Goal: Book appointment/travel/reservation

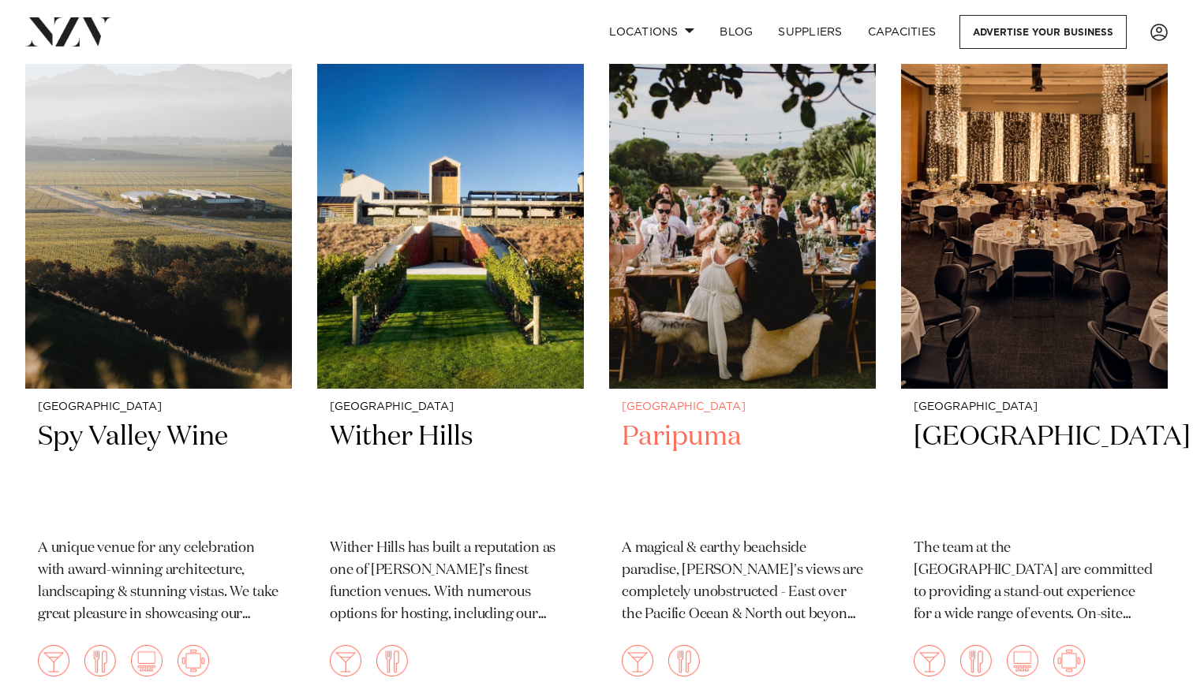
scroll to position [663, 0]
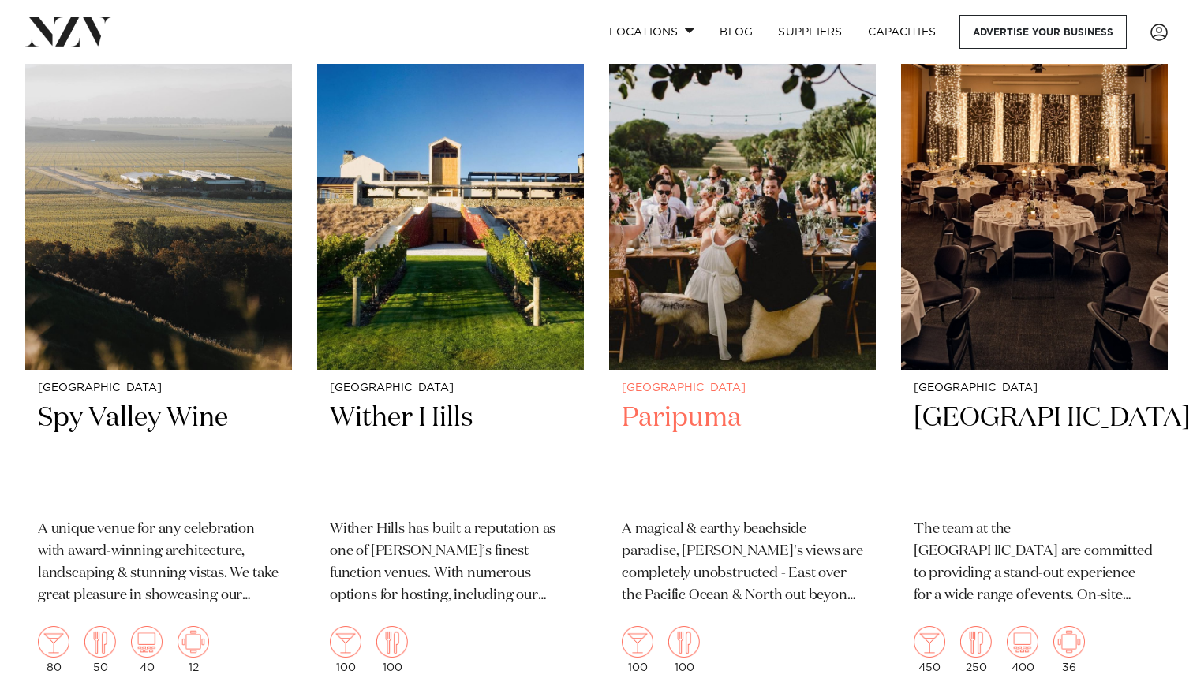
click at [682, 276] on img at bounding box center [742, 190] width 267 height 357
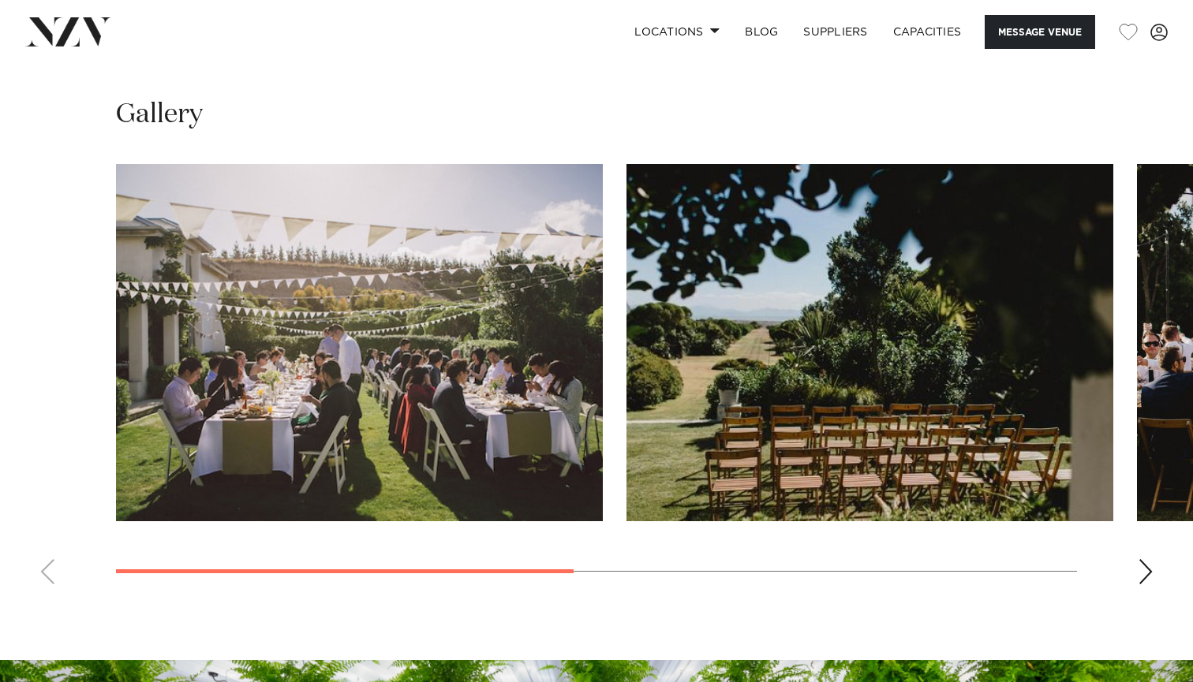
scroll to position [1086, 0]
click at [1150, 571] on div "Next slide" at bounding box center [1145, 571] width 16 height 25
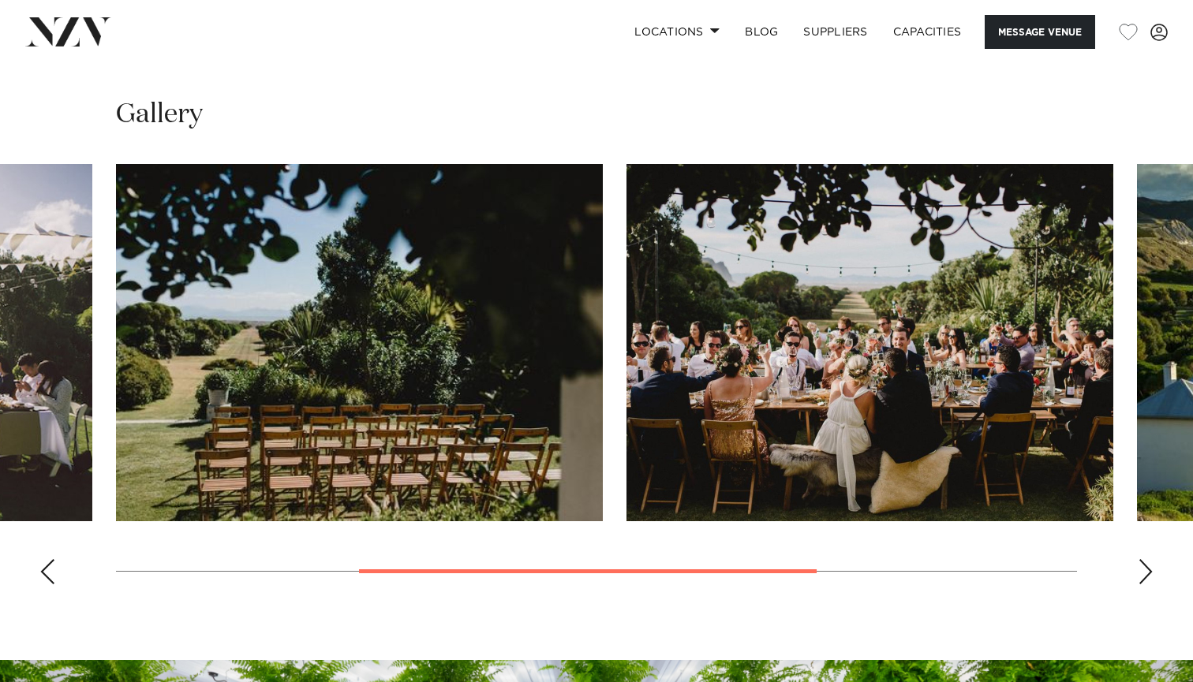
click at [1150, 571] on div "Next slide" at bounding box center [1145, 571] width 16 height 25
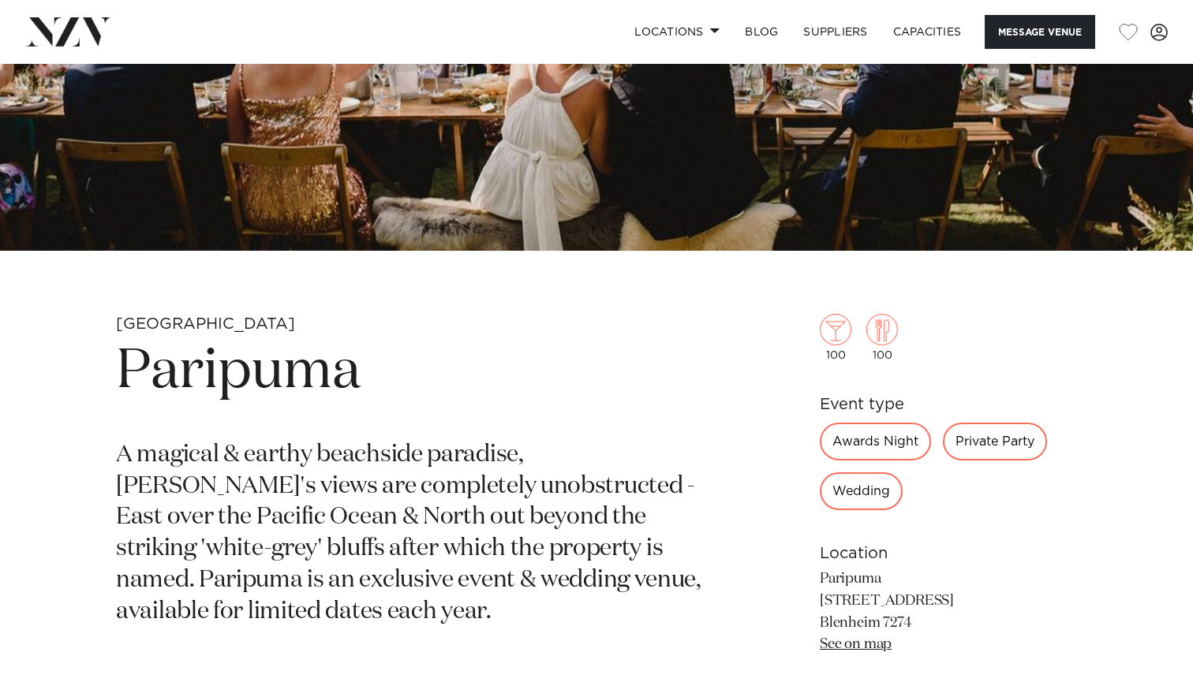
scroll to position [373, 0]
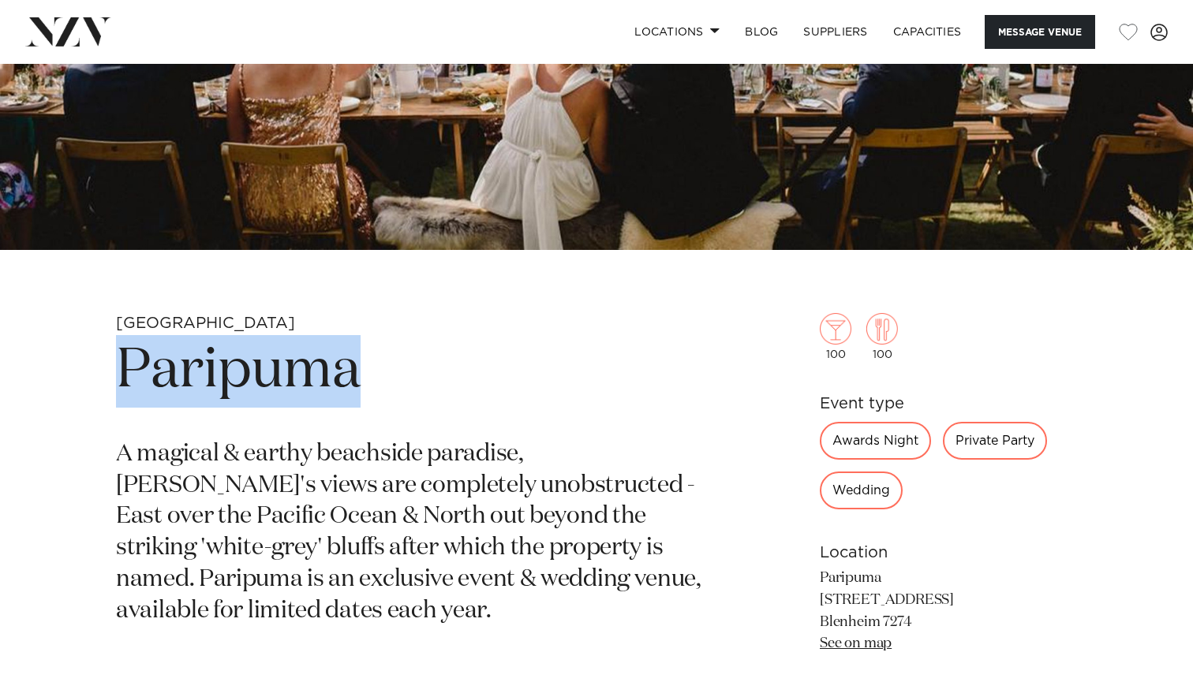
drag, startPoint x: 377, startPoint y: 371, endPoint x: 115, endPoint y: 368, distance: 261.9
click at [115, 368] on div "Marlborough Paripuma A magical & earthy beachside paradise, [PERSON_NAME]'s vie…" at bounding box center [596, 550] width 1167 height 474
click at [865, 648] on link "See on map" at bounding box center [856, 644] width 72 height 14
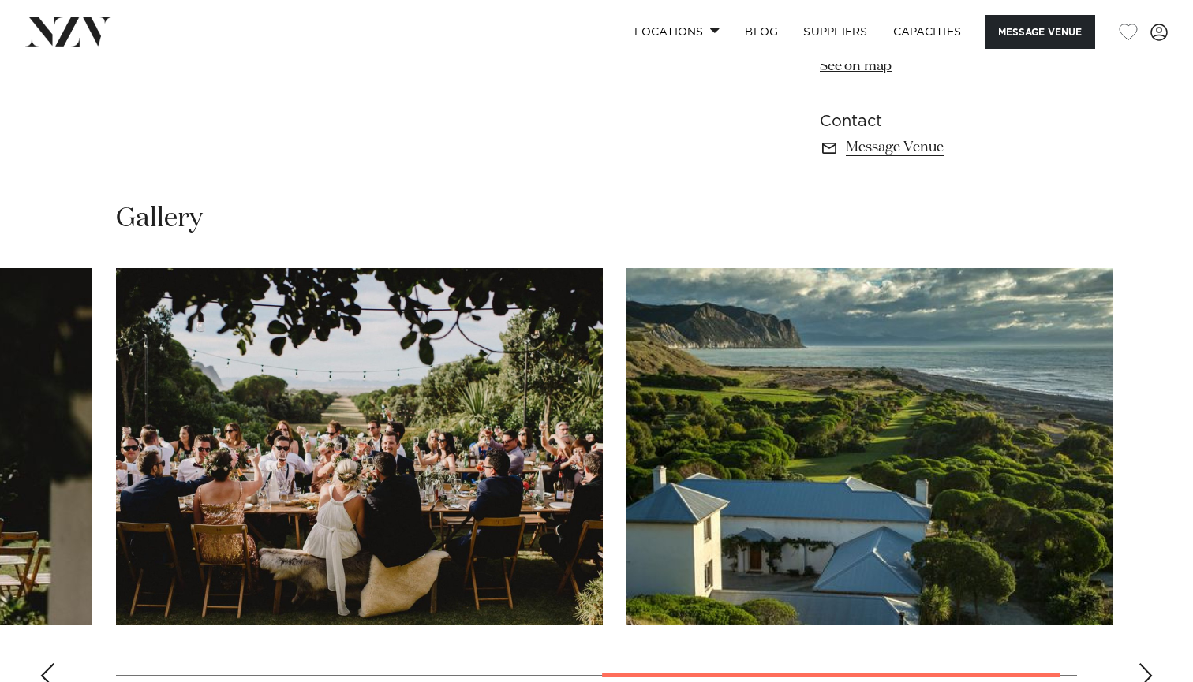
scroll to position [982, 0]
click at [39, 667] on swiper-container at bounding box center [596, 484] width 1193 height 433
click at [46, 671] on div "Previous slide" at bounding box center [47, 675] width 16 height 25
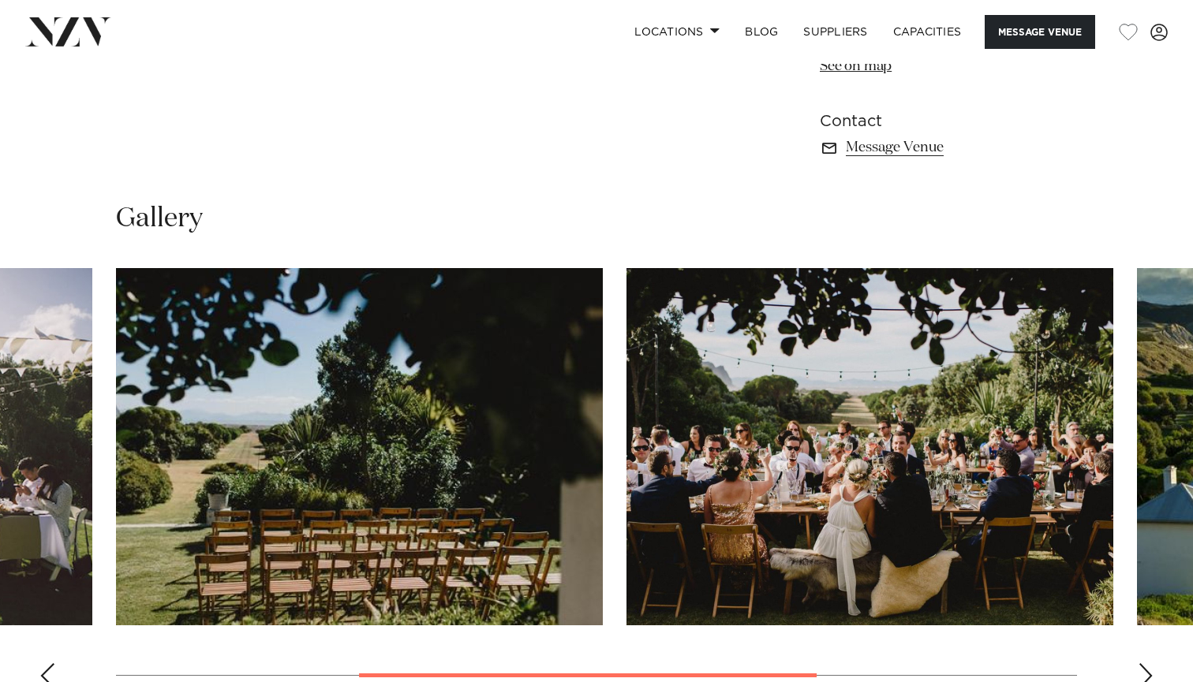
click at [46, 671] on div "Previous slide" at bounding box center [47, 675] width 16 height 25
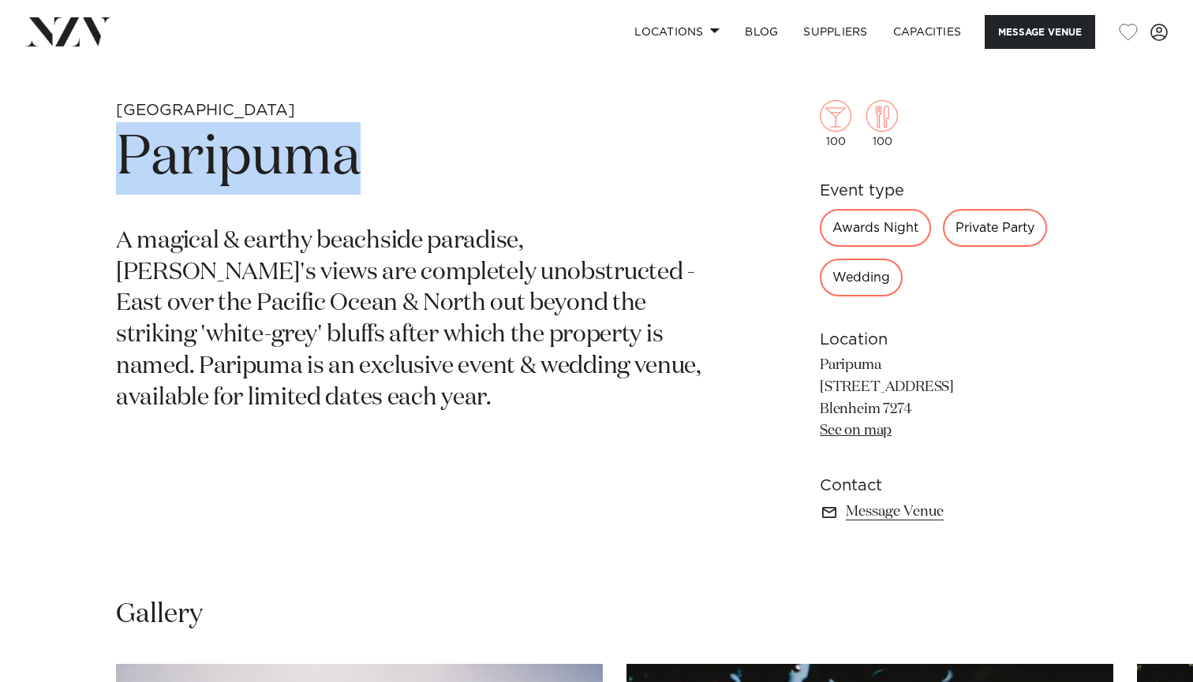
scroll to position [176, 0]
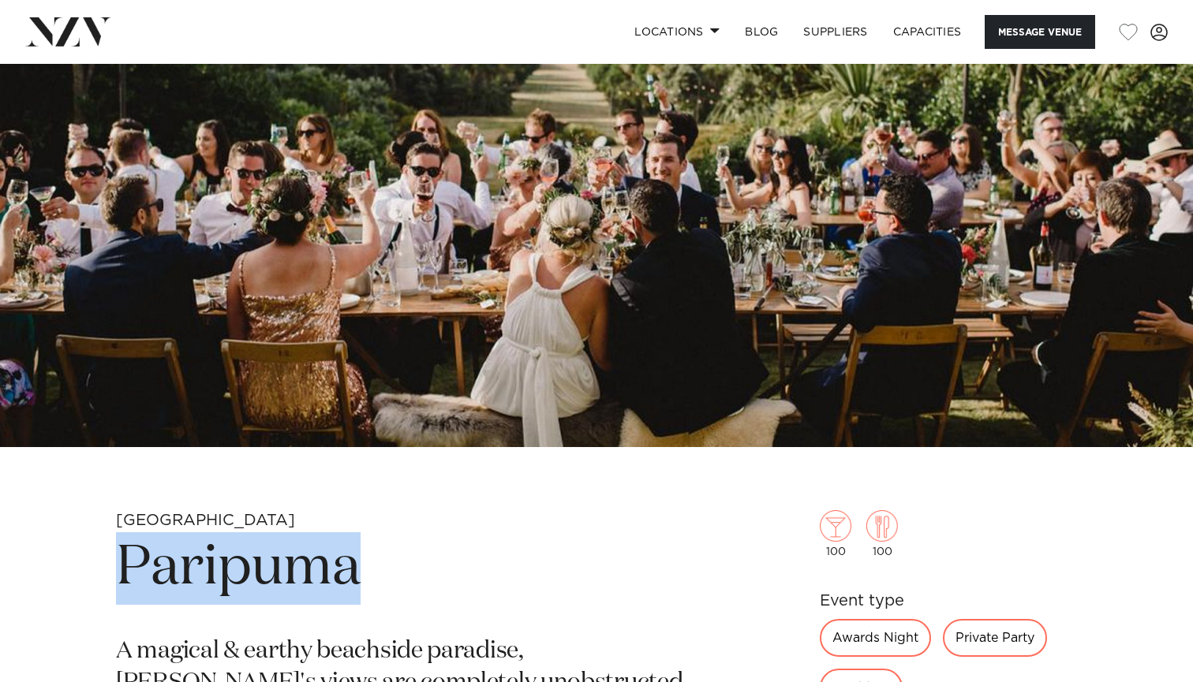
click at [451, 563] on h1 "Paripuma" at bounding box center [412, 568] width 592 height 73
drag, startPoint x: 368, startPoint y: 579, endPoint x: 122, endPoint y: 582, distance: 245.3
click at [122, 582] on h1 "Paripuma" at bounding box center [412, 568] width 592 height 73
copy h1 "Paripuma"
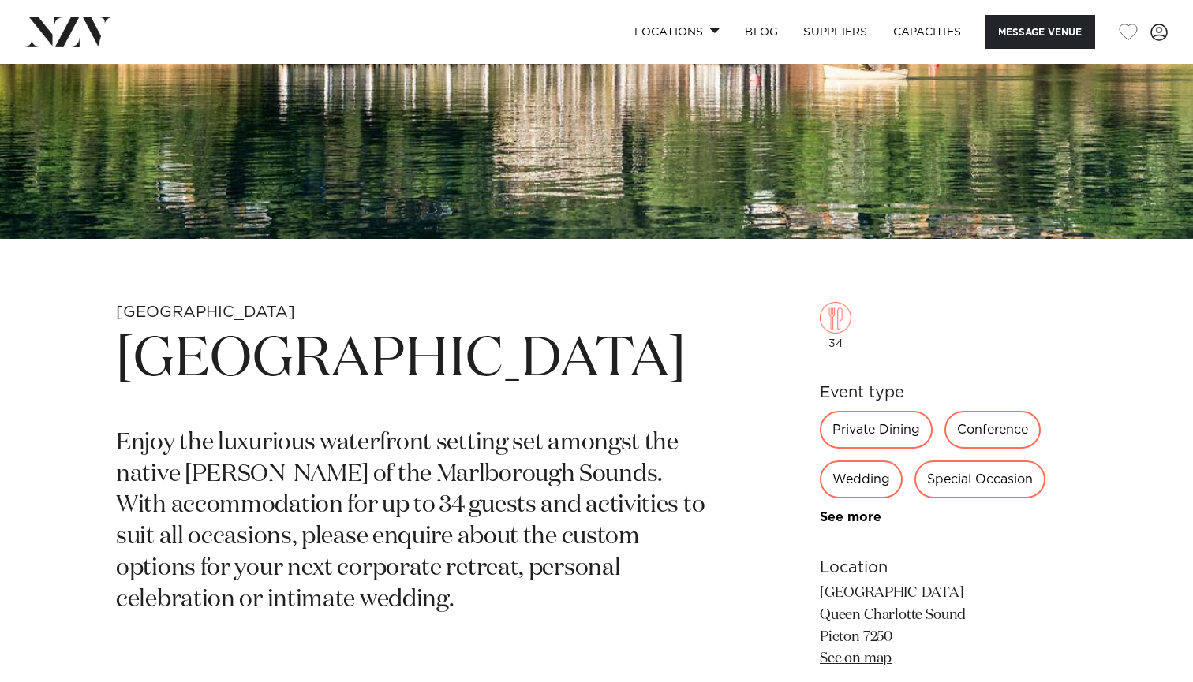
scroll to position [454, 0]
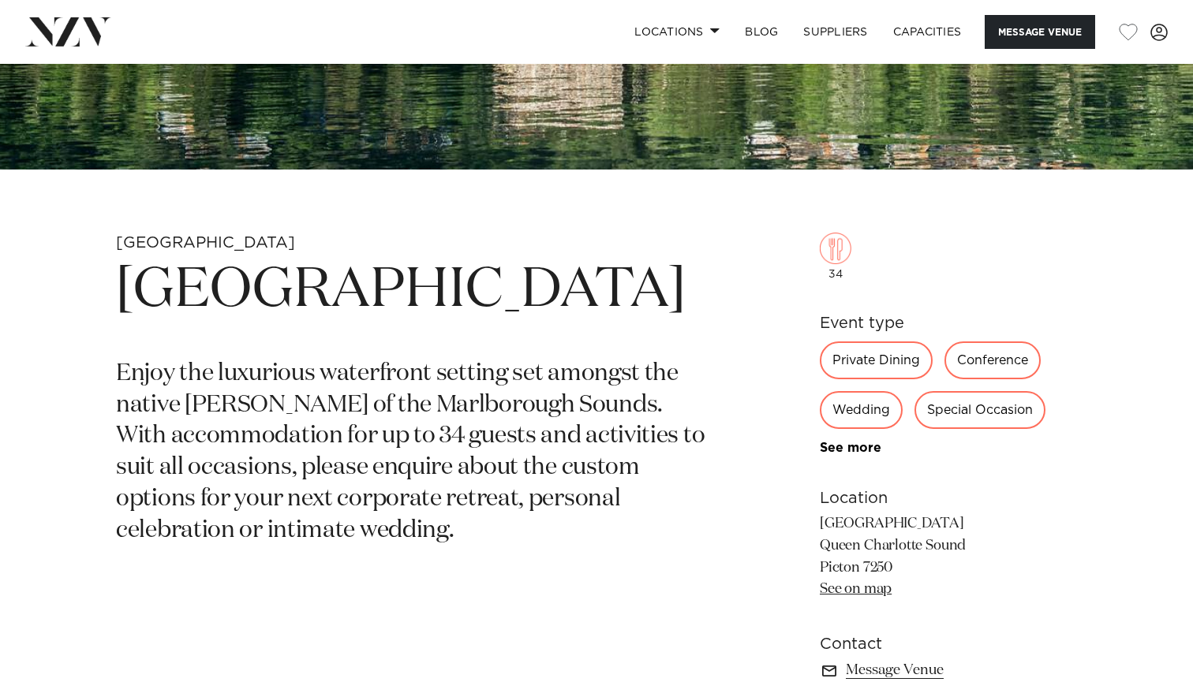
click at [342, 327] on h1 "Bay of Many Coves Resort" at bounding box center [412, 291] width 592 height 73
click at [192, 327] on h1 "Bay of Many Coves Resort" at bounding box center [412, 291] width 592 height 73
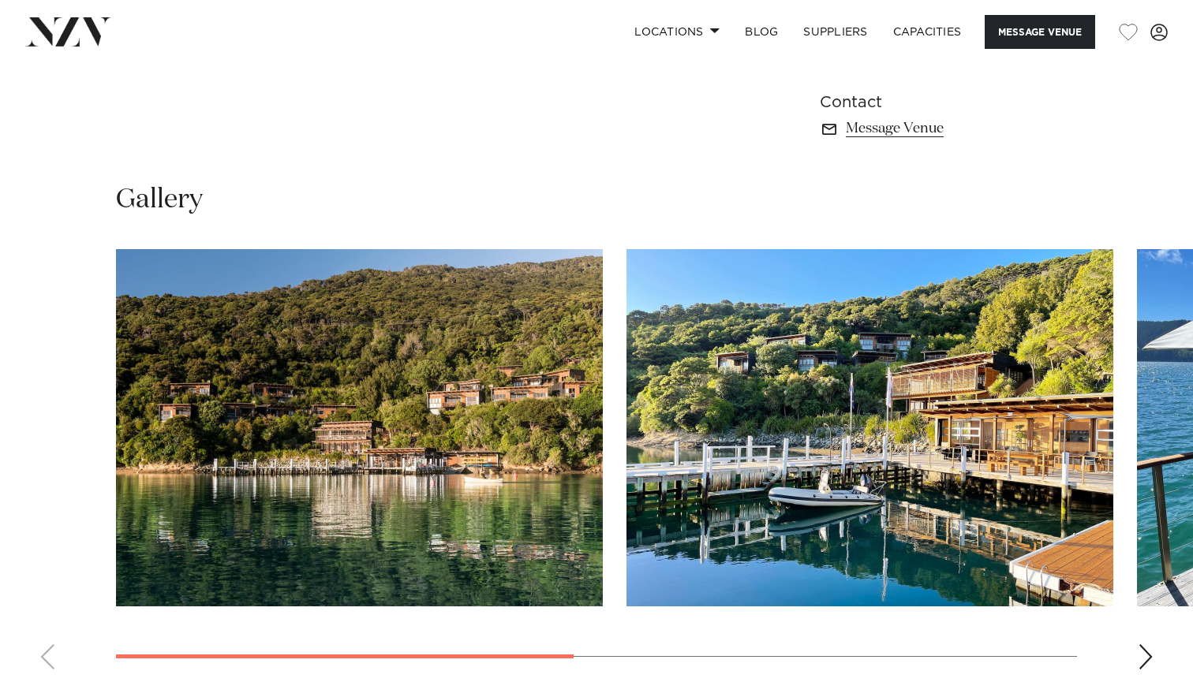
scroll to position [1020, 0]
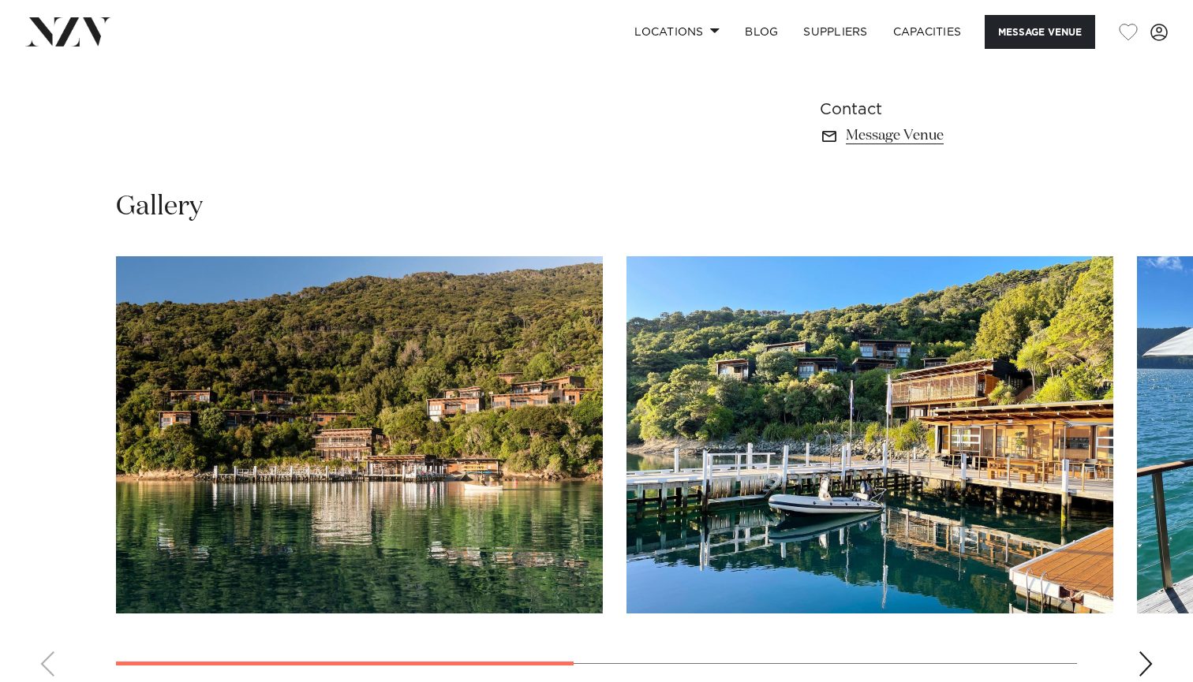
click at [1142, 654] on div "Next slide" at bounding box center [1145, 664] width 16 height 25
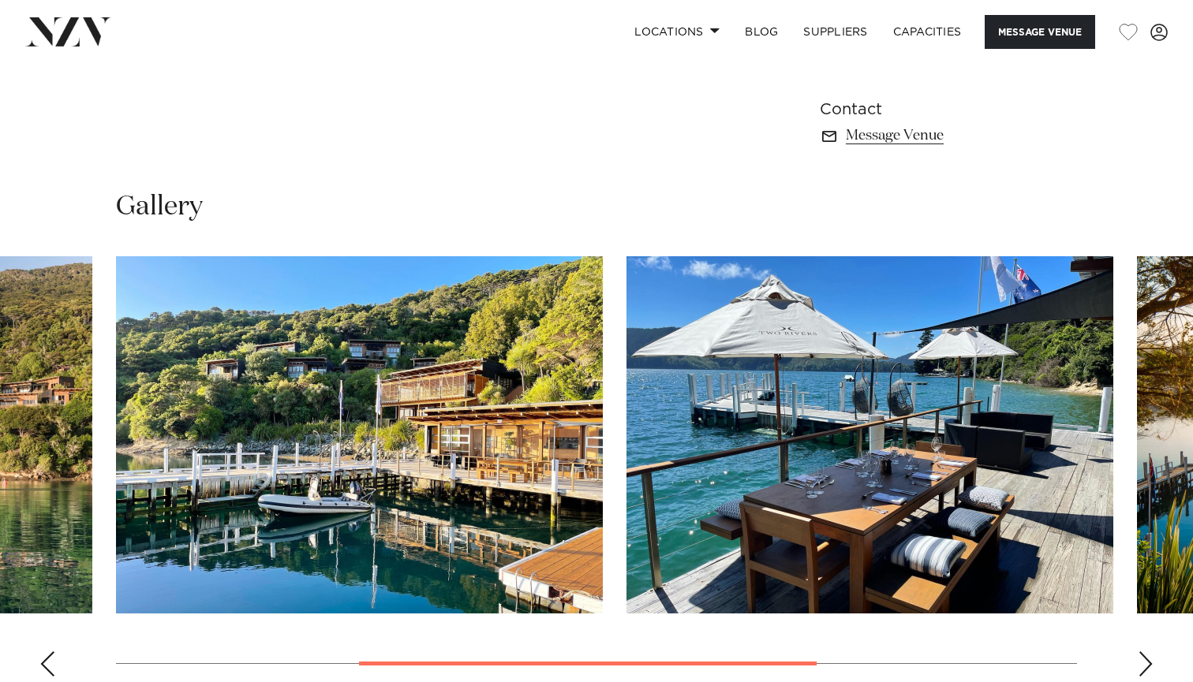
click at [1142, 654] on div "Next slide" at bounding box center [1145, 664] width 16 height 25
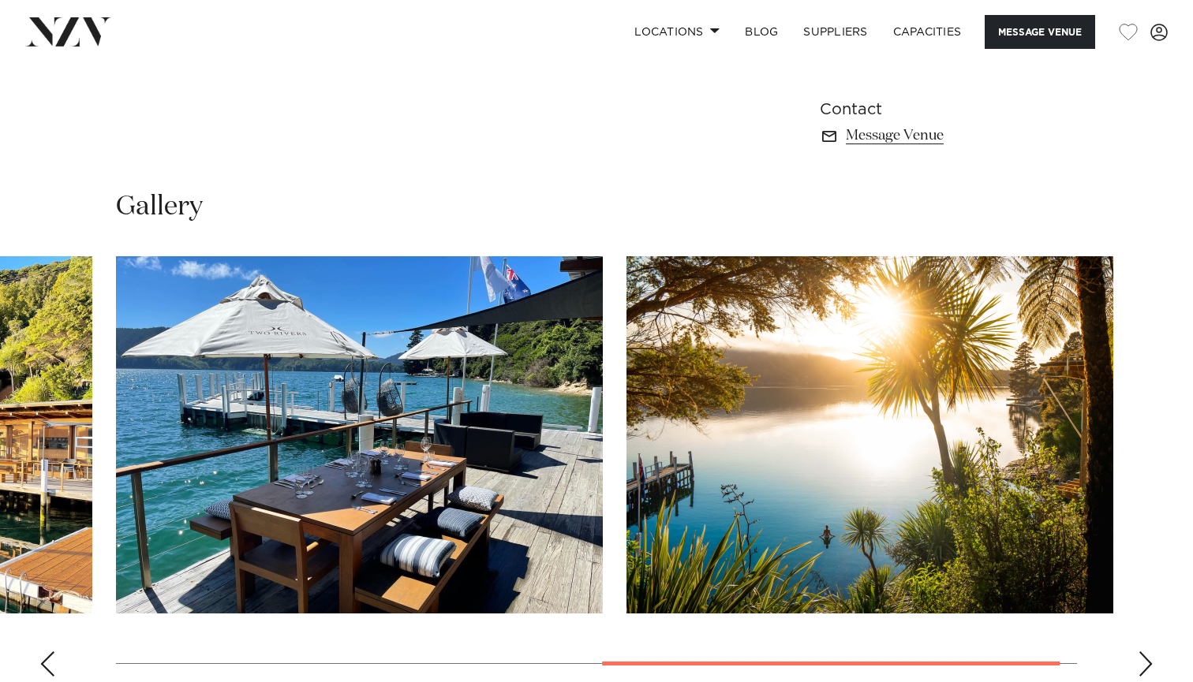
click at [1142, 654] on div "Next slide" at bounding box center [1145, 664] width 16 height 25
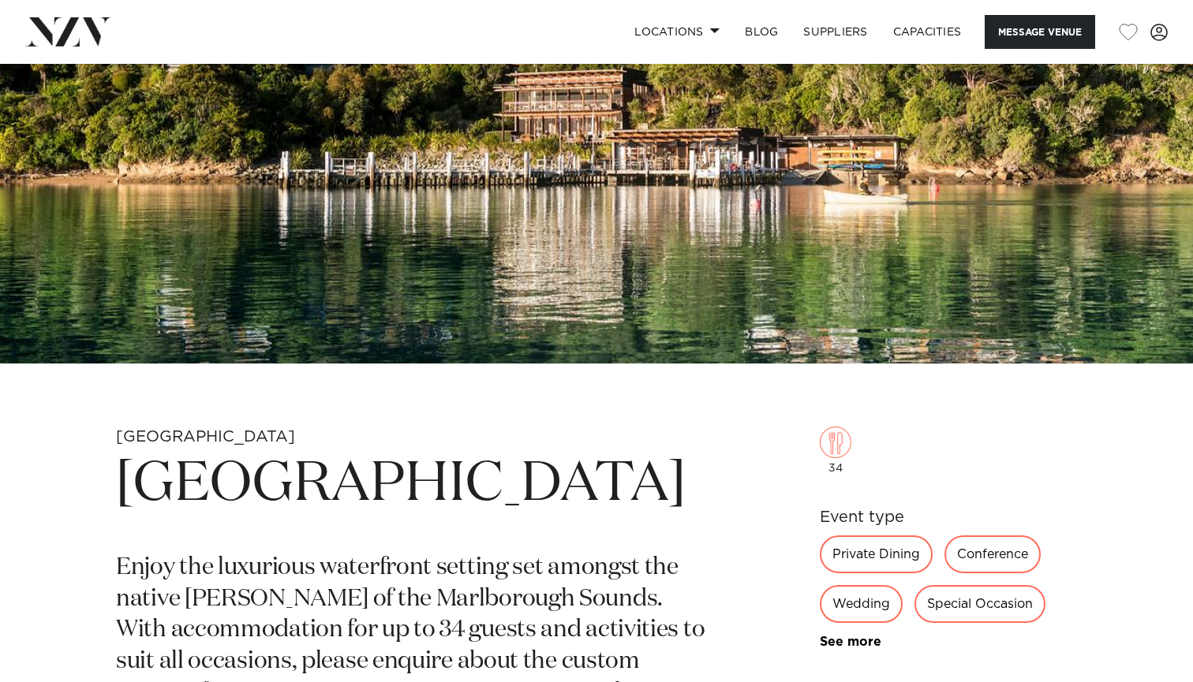
scroll to position [268, 0]
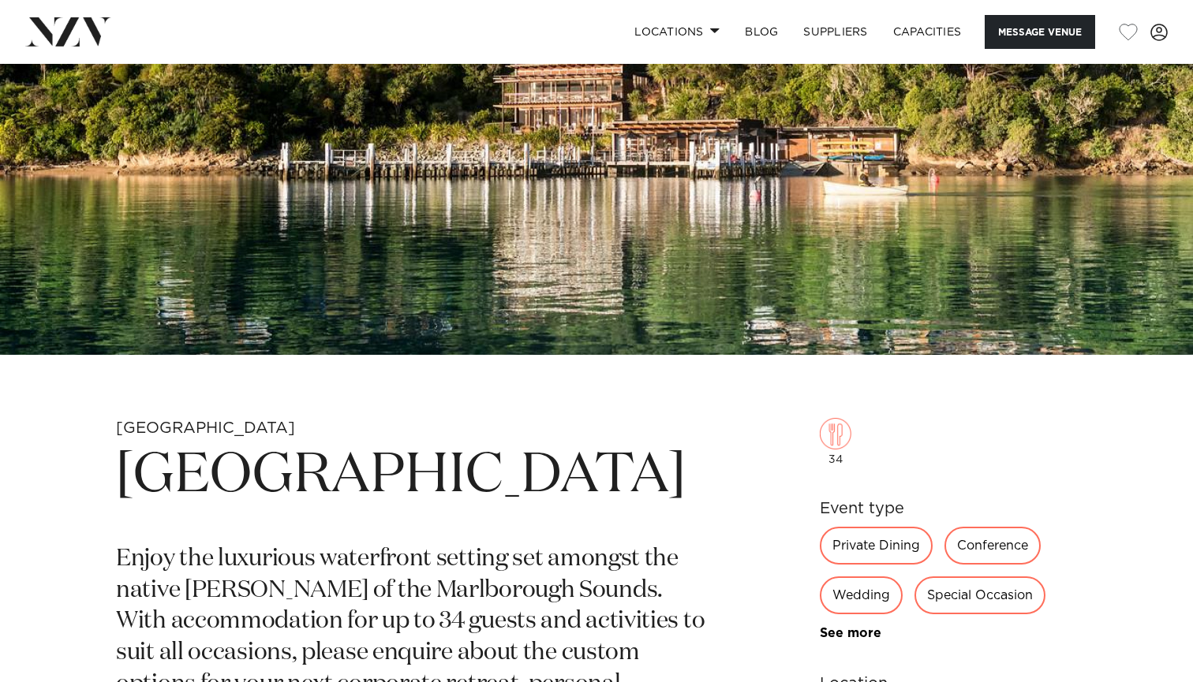
drag, startPoint x: 308, startPoint y: 537, endPoint x: 117, endPoint y: 475, distance: 201.6
click at [117, 475] on h1 "Bay of Many Coves Resort" at bounding box center [412, 476] width 592 height 73
copy h1 "Bay of Many Coves Resort"
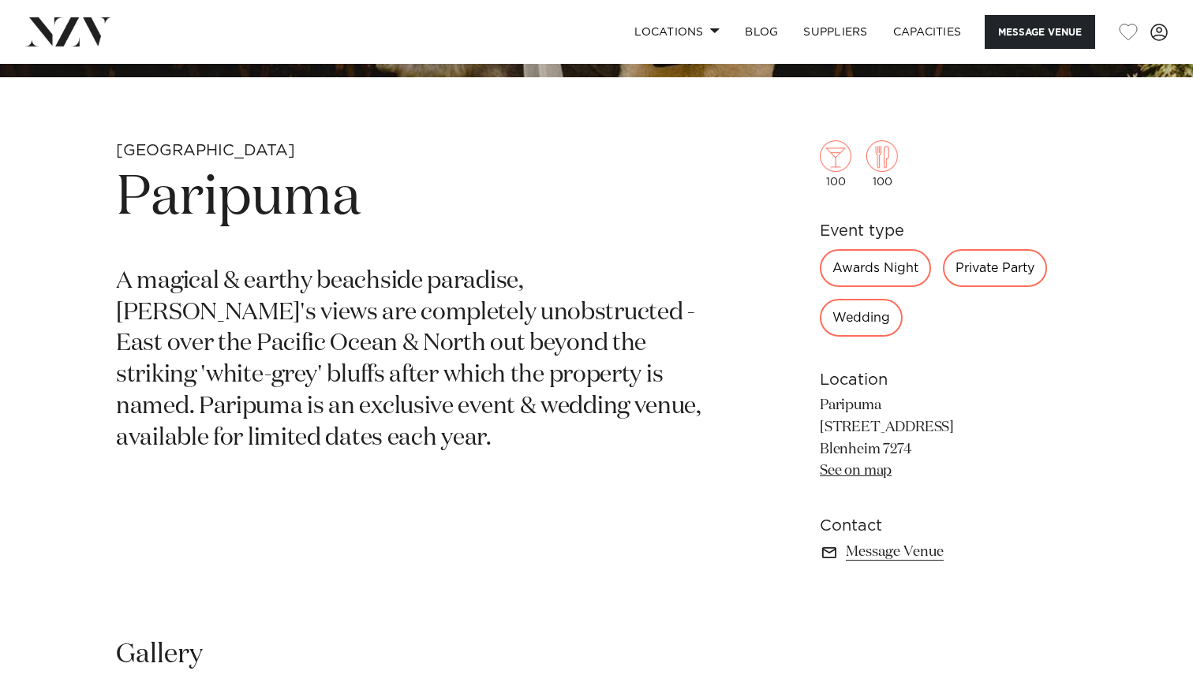
scroll to position [518, 0]
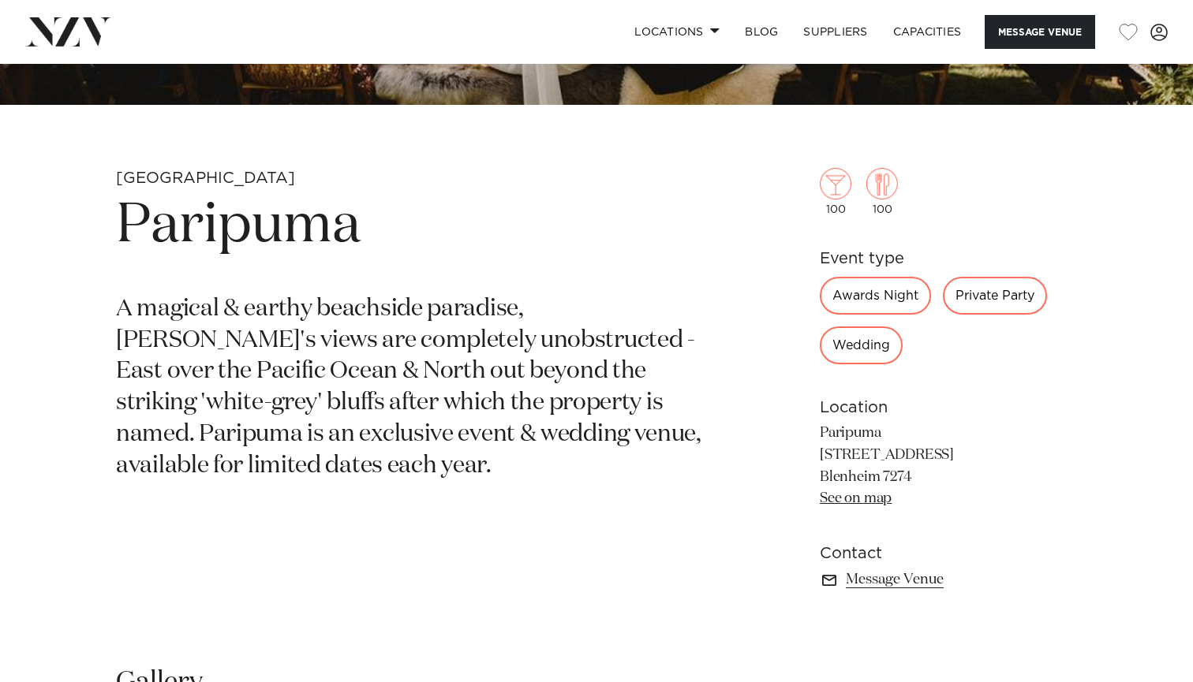
drag, startPoint x: 888, startPoint y: 433, endPoint x: 812, endPoint y: 434, distance: 76.5
click at [812, 434] on div "Marlborough Paripuma A magical & earthy beachside paradise, [PERSON_NAME]'s vie…" at bounding box center [596, 405] width 1167 height 474
copy p "Paripuma"
